Goal: Complete application form: Complete application form

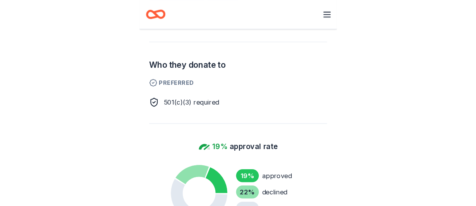
scroll to position [388, 0]
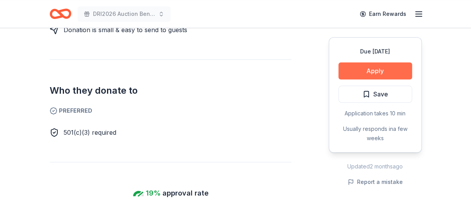
click at [188, 68] on button "Apply" at bounding box center [375, 70] width 74 height 17
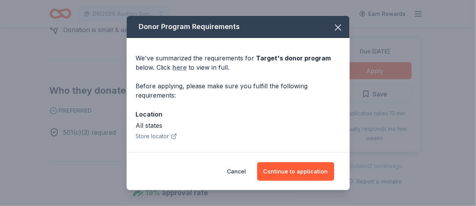
click at [182, 67] on link "here" at bounding box center [180, 67] width 14 height 9
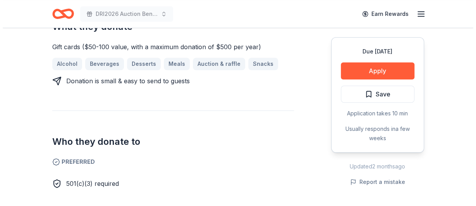
scroll to position [348, 0]
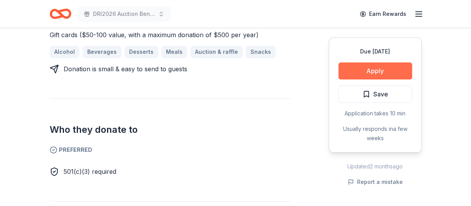
click at [188, 76] on button "Apply" at bounding box center [375, 70] width 74 height 17
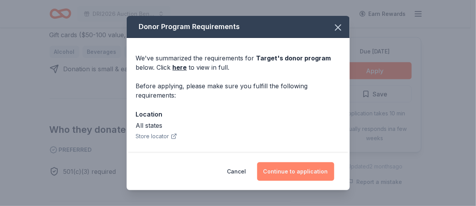
click at [188, 175] on button "Continue to application" at bounding box center [295, 171] width 77 height 19
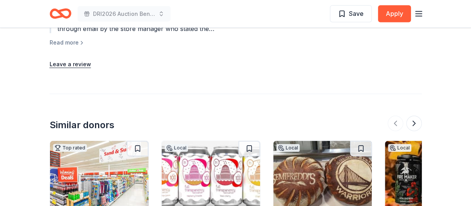
scroll to position [949, 0]
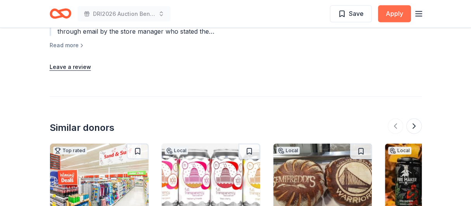
click at [388, 18] on button "Apply" at bounding box center [394, 13] width 33 height 17
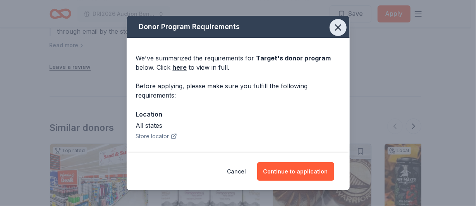
click at [333, 28] on icon "button" at bounding box center [338, 27] width 11 height 11
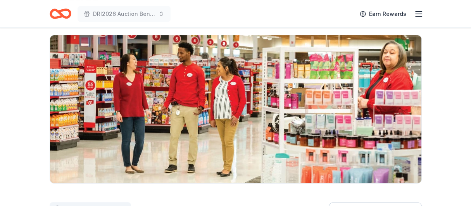
scroll to position [0, 0]
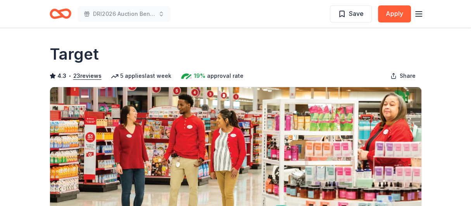
click at [332, 47] on div "Target" at bounding box center [236, 54] width 372 height 22
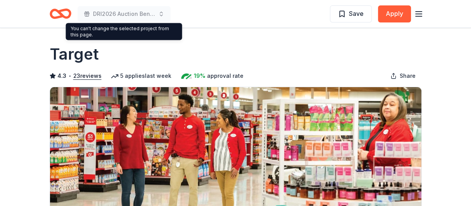
click at [67, 12] on icon "Home" at bounding box center [61, 14] width 22 height 18
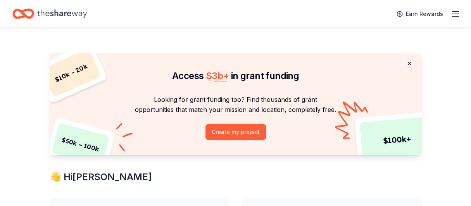
click at [406, 61] on button at bounding box center [409, 64] width 19 height 16
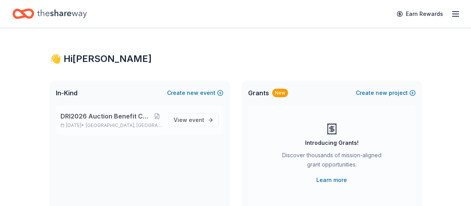
click at [143, 118] on span "DRI2026 Auction Benefit Cocktail Reception" at bounding box center [105, 116] width 91 height 9
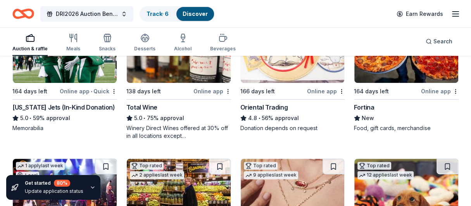
scroll to position [56, 0]
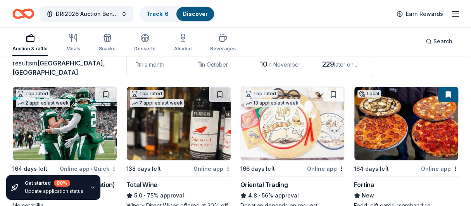
click at [165, 118] on img at bounding box center [179, 124] width 104 height 74
click at [160, 144] on img at bounding box center [179, 124] width 104 height 74
click at [29, 17] on icon "Home" at bounding box center [27, 14] width 12 height 8
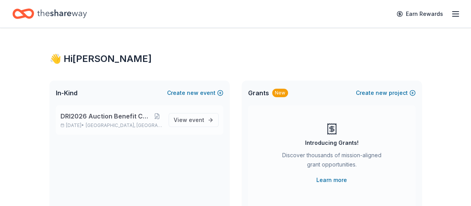
click at [121, 114] on span "DRI2026 Auction Benefit Cocktail Reception" at bounding box center [105, 116] width 91 height 9
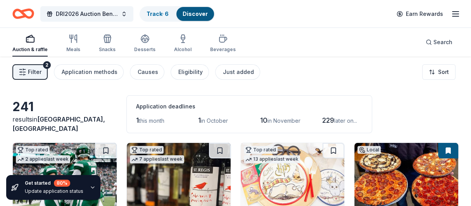
click at [166, 173] on img at bounding box center [179, 180] width 104 height 74
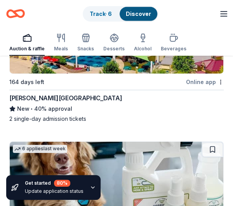
scroll to position [2054, 0]
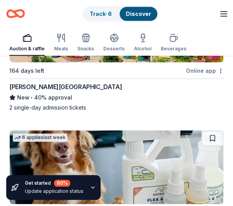
click at [59, 83] on div "[PERSON_NAME][GEOGRAPHIC_DATA]" at bounding box center [65, 86] width 112 height 9
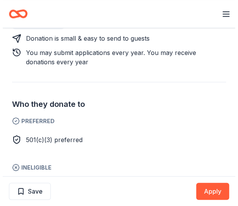
scroll to position [388, 0]
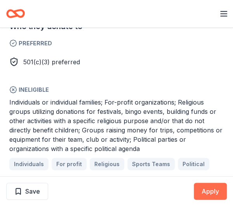
click at [207, 194] on button "Apply" at bounding box center [209, 191] width 33 height 17
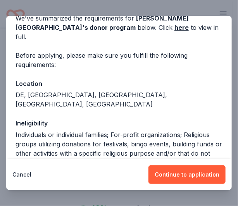
scroll to position [0, 0]
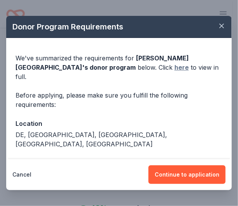
click at [174, 68] on link "here" at bounding box center [181, 67] width 14 height 9
click at [169, 57] on span "Dorney Park & Wildwater Kingdom 's donor program" at bounding box center [102, 62] width 173 height 17
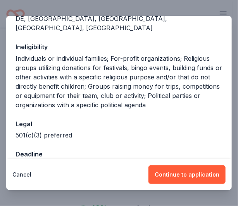
scroll to position [119, 0]
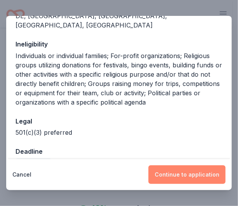
click at [176, 176] on button "Continue to application" at bounding box center [186, 174] width 77 height 19
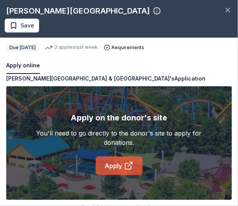
click at [114, 165] on link "Apply" at bounding box center [119, 166] width 47 height 19
click at [131, 160] on link "Apply" at bounding box center [119, 166] width 47 height 19
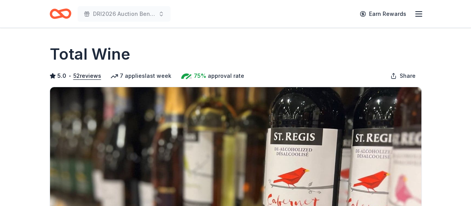
drag, startPoint x: 138, startPoint y: 2, endPoint x: 178, endPoint y: 31, distance: 48.8
click at [111, 53] on h1 "Total Wine" at bounding box center [90, 54] width 81 height 22
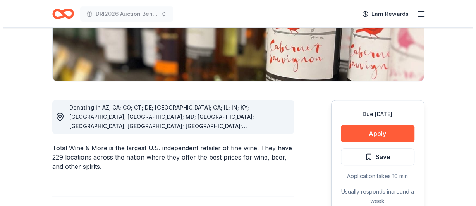
scroll to position [155, 0]
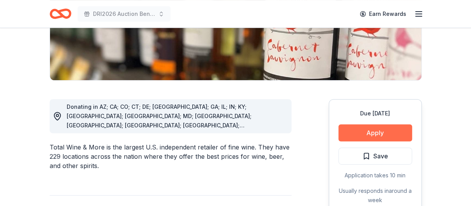
click at [188, 132] on button "Apply" at bounding box center [375, 132] width 74 height 17
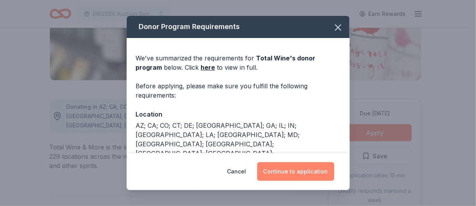
click at [188, 169] on button "Continue to application" at bounding box center [295, 171] width 77 height 19
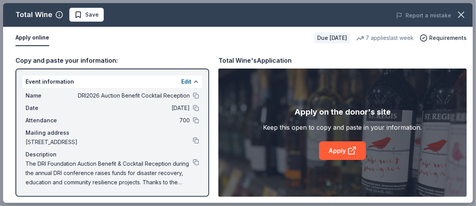
click at [36, 36] on button "Apply online" at bounding box center [33, 38] width 34 height 16
click at [71, 123] on span "Attendance" at bounding box center [52, 120] width 52 height 9
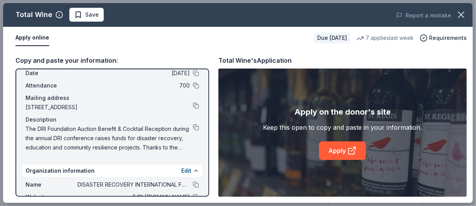
scroll to position [0, 0]
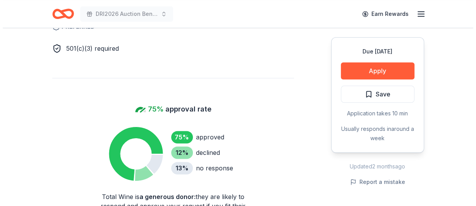
scroll to position [465, 0]
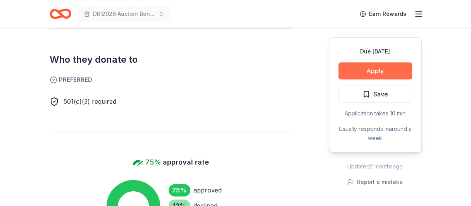
click at [382, 69] on button "Apply" at bounding box center [375, 70] width 74 height 17
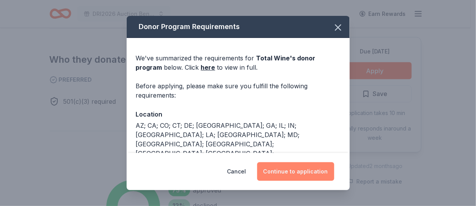
click at [287, 170] on button "Continue to application" at bounding box center [295, 171] width 77 height 19
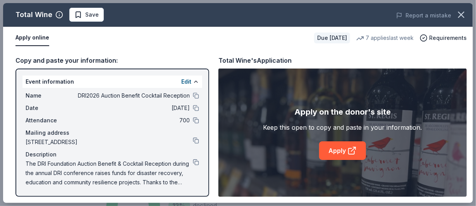
click at [169, 96] on span "DRI2026 Auction Benefit Cocktail Reception" at bounding box center [134, 95] width 112 height 9
click at [193, 95] on button at bounding box center [196, 96] width 6 height 6
click at [193, 97] on button at bounding box center [196, 96] width 6 height 6
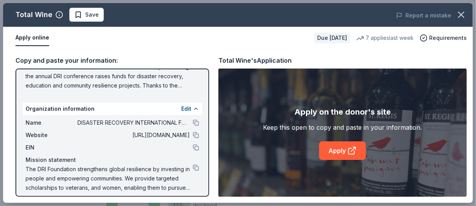
scroll to position [102, 0]
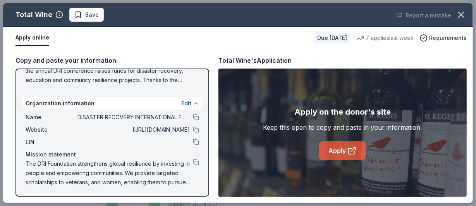
click at [341, 153] on link "Apply" at bounding box center [342, 150] width 47 height 19
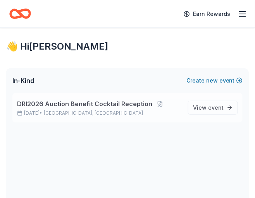
click at [67, 105] on span "DRI2026 Auction Benefit Cocktail Reception" at bounding box center [84, 103] width 135 height 9
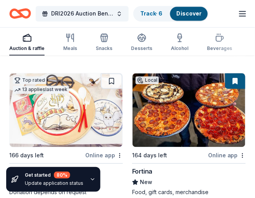
scroll to position [193, 0]
